Goal: Information Seeking & Learning: Find specific fact

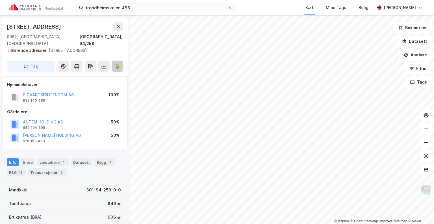
click at [119, 63] on image at bounding box center [117, 66] width 3 height 6
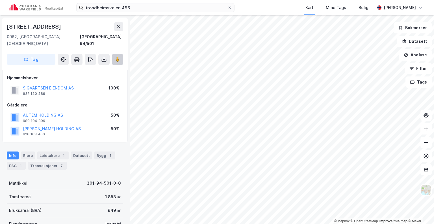
click at [119, 57] on image at bounding box center [117, 60] width 3 height 6
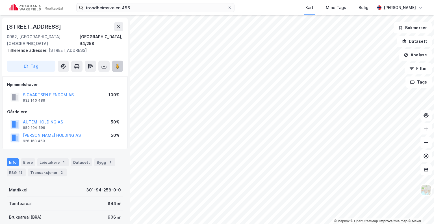
click at [120, 63] on icon at bounding box center [118, 66] width 6 height 6
click at [32, 10] on img at bounding box center [36, 8] width 54 height 8
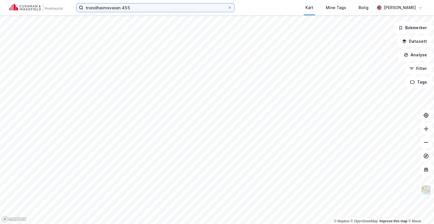
click at [112, 4] on input "trondheimsveien 455" at bounding box center [155, 7] width 144 height 8
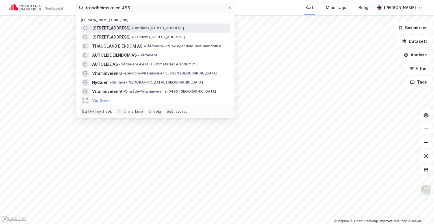
click at [110, 29] on span "[STREET_ADDRESS]" at bounding box center [111, 28] width 38 height 7
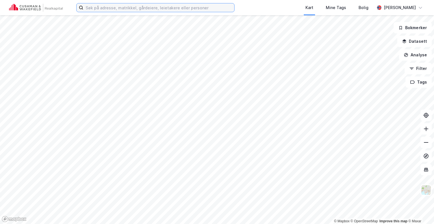
click at [113, 8] on input at bounding box center [158, 7] width 151 height 8
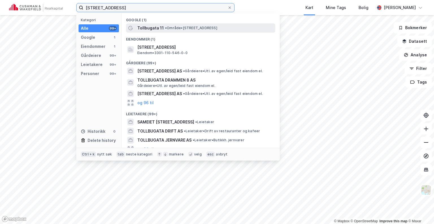
type input "[STREET_ADDRESS]"
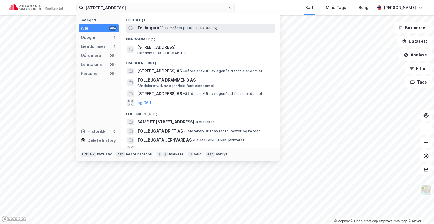
click at [148, 27] on span "Tollbugata 11" at bounding box center [150, 28] width 27 height 7
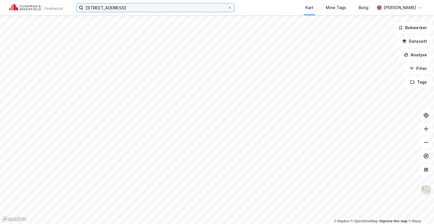
click at [133, 8] on input "[STREET_ADDRESS]" at bounding box center [155, 7] width 144 height 8
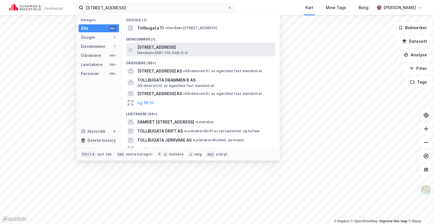
click at [156, 49] on span "[STREET_ADDRESS]" at bounding box center [205, 47] width 136 height 7
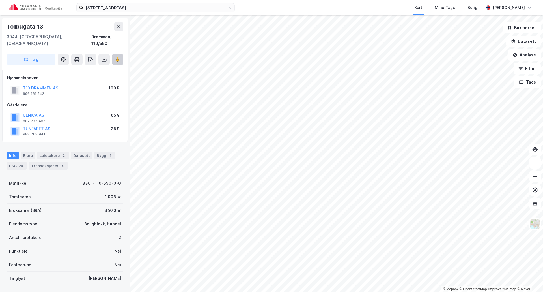
click at [115, 57] on icon at bounding box center [118, 60] width 6 height 6
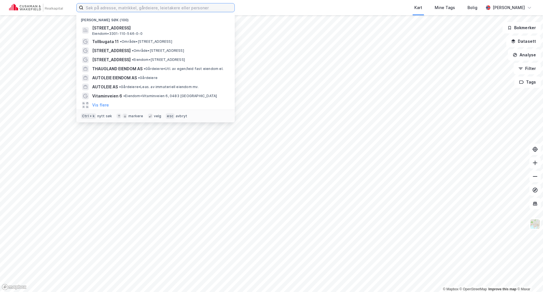
click at [105, 11] on input at bounding box center [158, 7] width 151 height 8
paste input "Stamveien 5, 8 & 9, Nittedal"
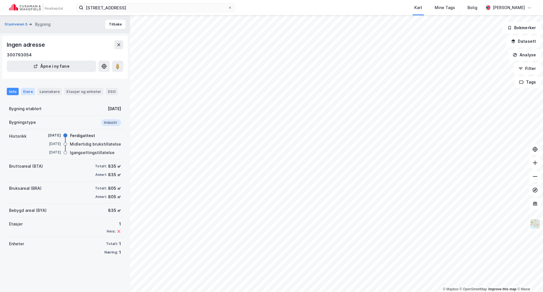
click at [24, 90] on div "Eiere" at bounding box center [28, 91] width 14 height 7
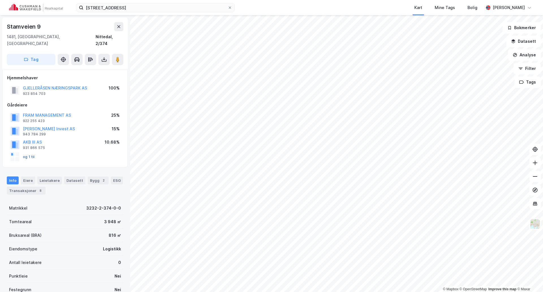
click at [0, 0] on button "og 1 til" at bounding box center [0, 0] width 0 height 0
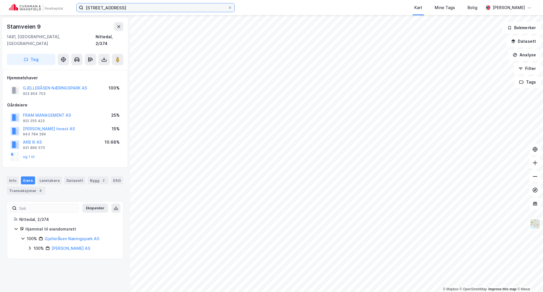
click at [152, 5] on input "Stamveien 5, Nittedal" at bounding box center [155, 7] width 144 height 8
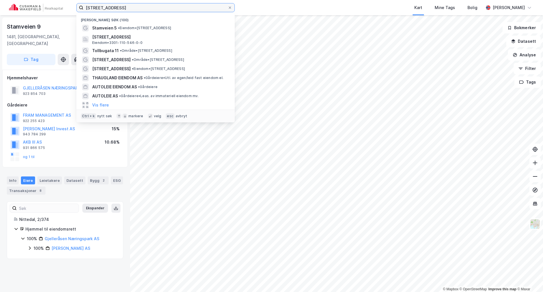
drag, startPoint x: 152, startPoint y: 5, endPoint x: 59, endPoint y: 0, distance: 93.2
click at [59, 0] on div "Stamveien 5, Nittedal Nylige søk (100) Stamveien 5 • Eiendom • Stamveien 5, 148…" at bounding box center [271, 7] width 543 height 15
paste input "ROMERIKE NÆRING AS"
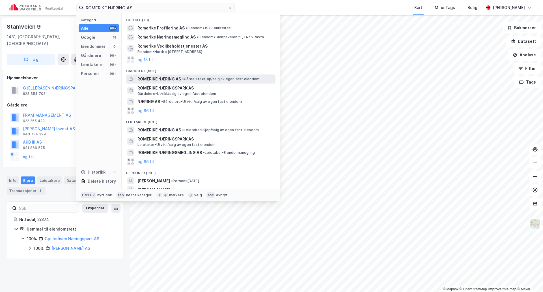
click at [167, 79] on span "ROMERIKE NÆRING AS" at bounding box center [159, 79] width 44 height 7
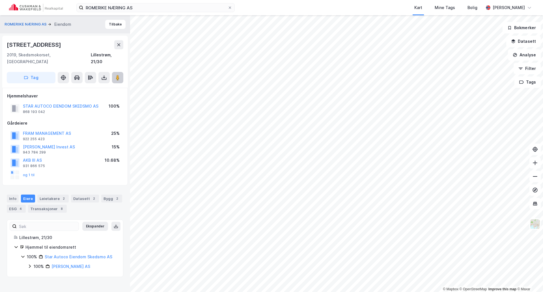
click at [119, 72] on button at bounding box center [117, 77] width 11 height 11
click at [110, 23] on button "Tilbake" at bounding box center [115, 24] width 20 height 9
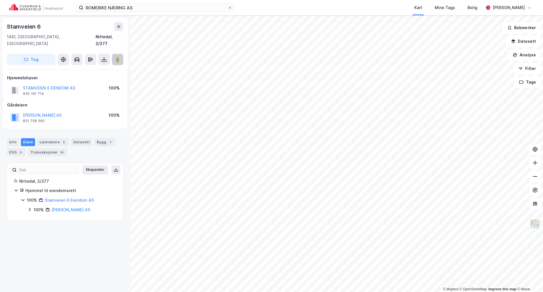
click at [114, 54] on button at bounding box center [117, 59] width 11 height 11
click at [207, 6] on input "ROMERIKE NÆRING AS" at bounding box center [155, 7] width 144 height 8
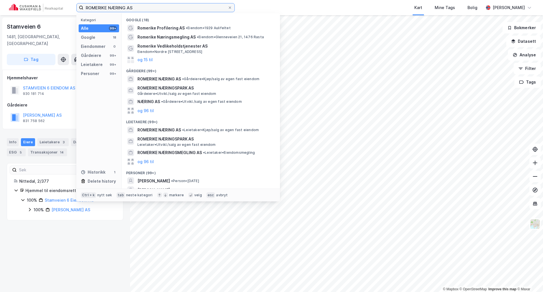
click at [206, 7] on input "ROMERIKE NÆRING AS" at bounding box center [155, 7] width 144 height 8
type input "ROMERIKE"
paste input "Brånåsparken 9, 2007 Kjeller"
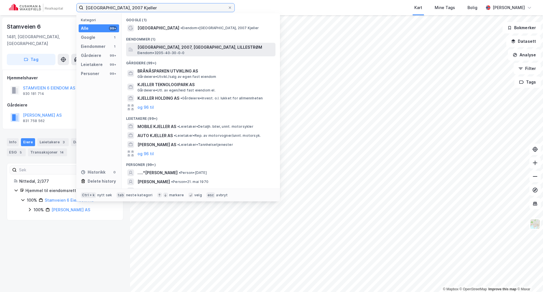
type input "Brånåsparken 9, 2007 Kjeller"
click at [180, 46] on span "Brånåsparken 9, 2007, KJELLER, LILLESTRØM" at bounding box center [205, 47] width 136 height 7
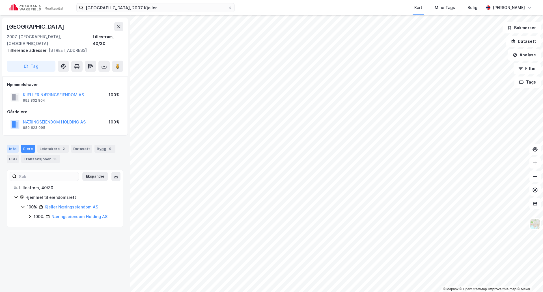
click at [16, 145] on div "Info" at bounding box center [13, 149] width 12 height 8
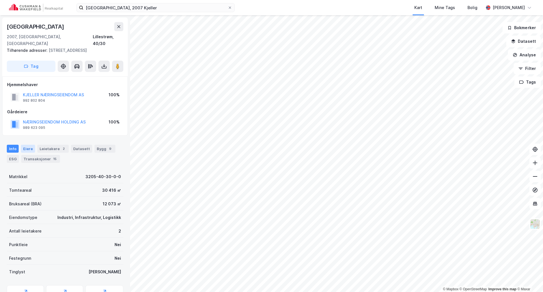
click at [29, 145] on div "Eiere" at bounding box center [28, 149] width 14 height 8
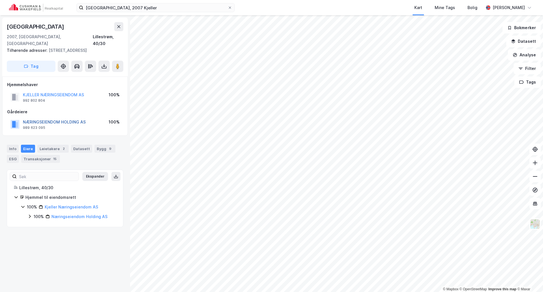
click at [0, 0] on button "NÆRINGSEIENDOM HOLDING AS" at bounding box center [0, 0] width 0 height 0
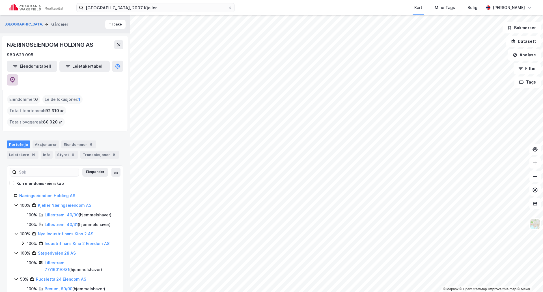
click at [15, 77] on icon at bounding box center [13, 80] width 6 height 6
click at [113, 25] on button "Tilbake" at bounding box center [115, 24] width 20 height 9
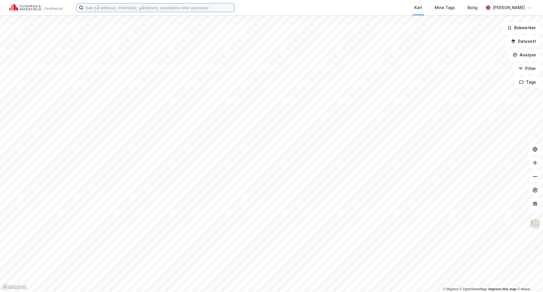
click at [164, 10] on input at bounding box center [158, 7] width 151 height 8
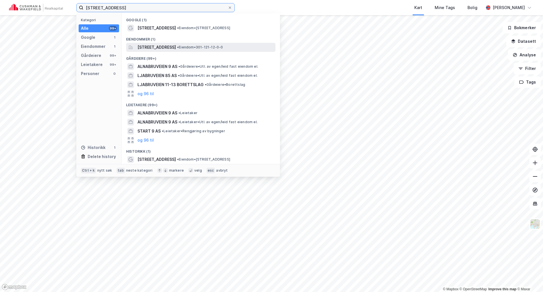
type input "alnabruveien 9"
click at [156, 44] on span "Alnabruveien 9, 0668, OSLO, OSLO" at bounding box center [156, 47] width 38 height 7
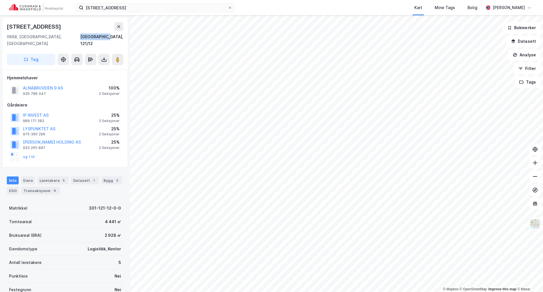
drag, startPoint x: 97, startPoint y: 36, endPoint x: 123, endPoint y: 36, distance: 26.3
click at [123, 36] on div "Alnabruveien 9 0668, Oslo, Oslo Oslo, 121/12 Tag" at bounding box center [65, 44] width 126 height 52
copy div "Oslo, 121/12"
